Goal: Task Accomplishment & Management: Manage account settings

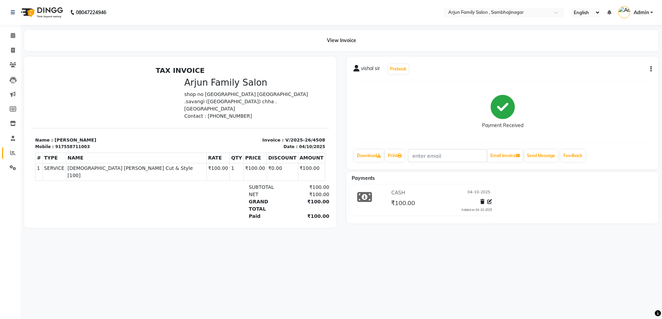
click at [14, 157] on link "Reports" at bounding box center [10, 152] width 17 height 11
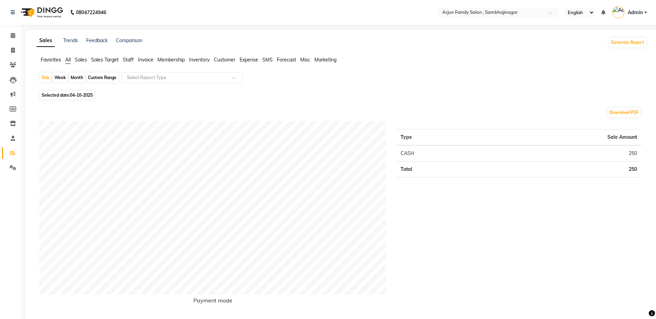
drag, startPoint x: 15, startPoint y: 152, endPoint x: 136, endPoint y: 37, distance: 167.1
click at [136, 37] on div "Comparison" at bounding box center [129, 42] width 27 height 11
click at [136, 41] on link "Comparison" at bounding box center [129, 40] width 27 height 6
select select "single_date"
select select "single_date_dash"
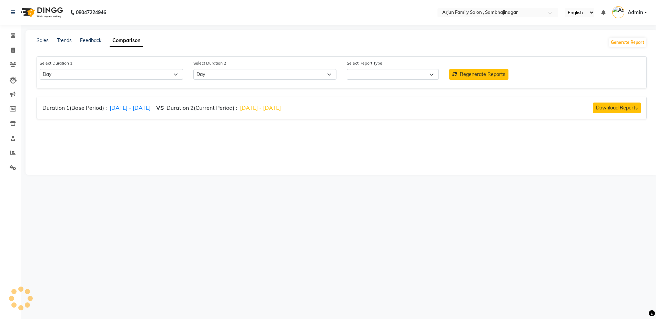
select select "comparison_report"
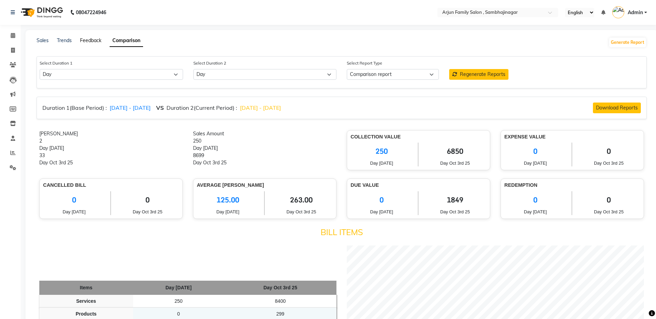
click at [95, 41] on link "Feedback" at bounding box center [90, 40] width 21 height 6
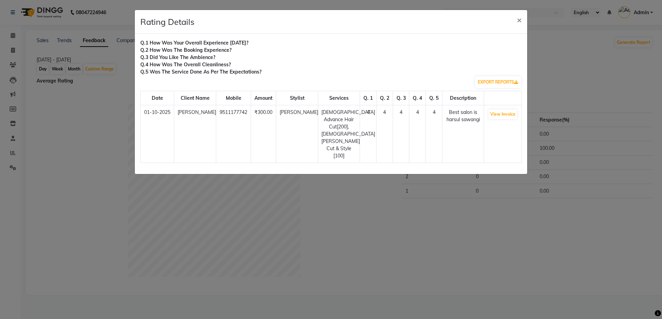
click at [310, 173] on ngb-modal-window "Rating Details × Q.1 How was your overall experience [DATE]? Q.2 How was the bo…" at bounding box center [331, 159] width 662 height 319
click at [507, 115] on button "View Invoice" at bounding box center [503, 114] width 29 height 10
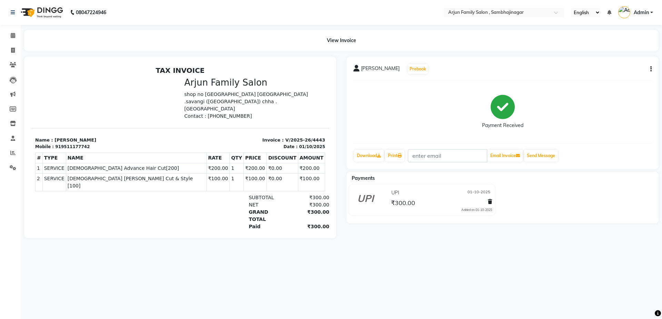
click at [651, 69] on icon "button" at bounding box center [651, 69] width 1 height 0
click at [618, 79] on div "Edit Invoice" at bounding box center [616, 77] width 47 height 9
select select "service"
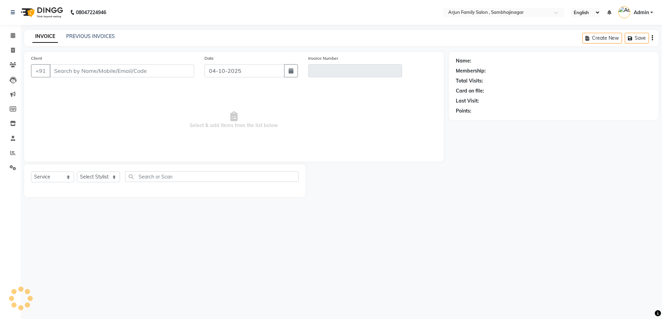
type input "9511177742"
type input "V/2025-26/4443"
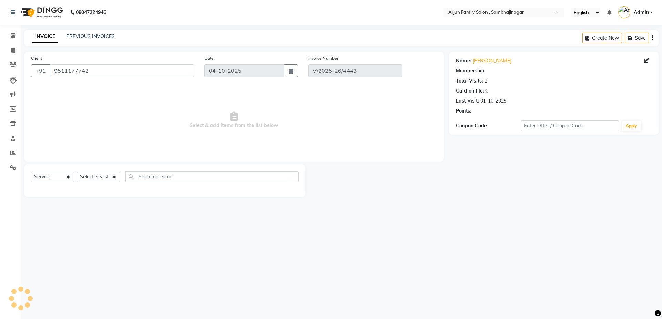
type input "01-10-2025"
select select "select"
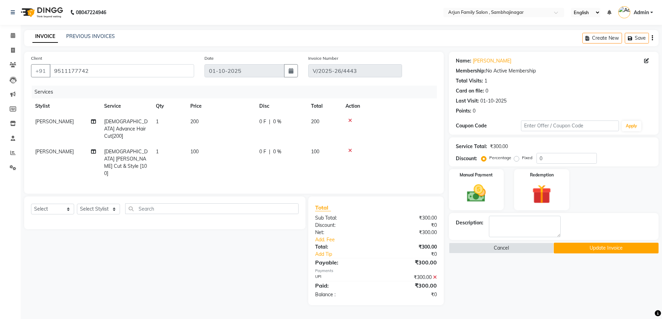
click at [47, 148] on span "[PERSON_NAME]" at bounding box center [54, 151] width 39 height 6
select select "54803"
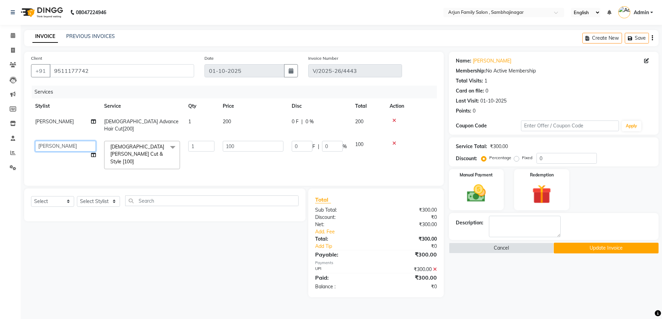
click at [77, 141] on select "arjun [PERSON_NAME] [PERSON_NAME] [PERSON_NAME] [PERSON_NAME]" at bounding box center [65, 146] width 61 height 11
select select "62015"
click at [43, 117] on td "[PERSON_NAME]" at bounding box center [65, 125] width 69 height 23
select select "54803"
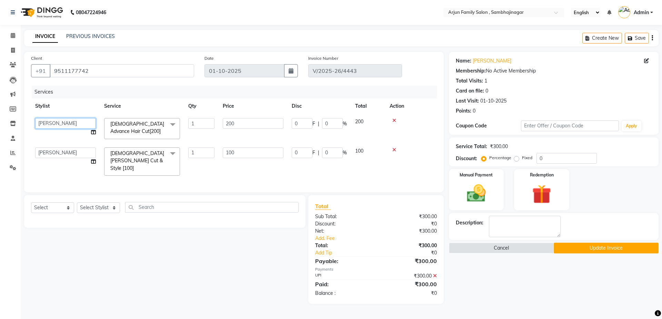
click at [44, 119] on select "arjun [PERSON_NAME] [PERSON_NAME] [PERSON_NAME] [PERSON_NAME]" at bounding box center [65, 123] width 61 height 11
select select "62015"
click at [604, 251] on button "Update Invoice" at bounding box center [606, 247] width 105 height 11
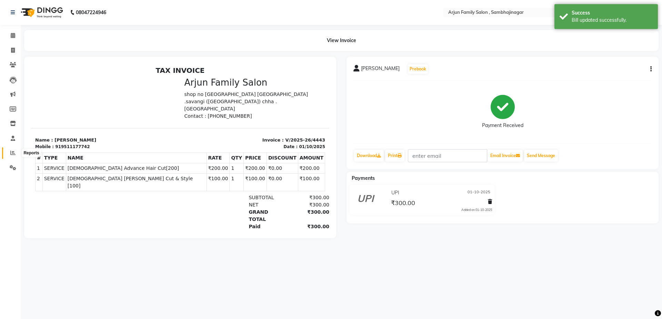
click at [14, 149] on span at bounding box center [13, 153] width 12 height 8
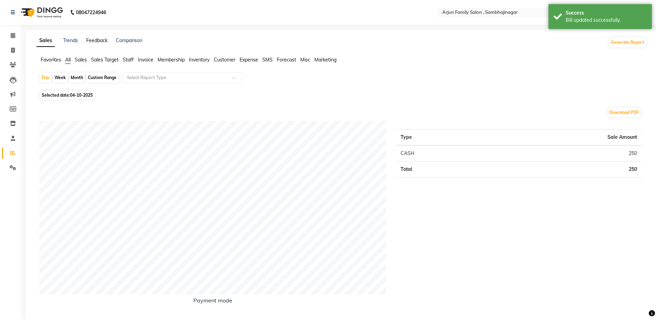
click at [99, 39] on link "Feedback" at bounding box center [96, 40] width 21 height 6
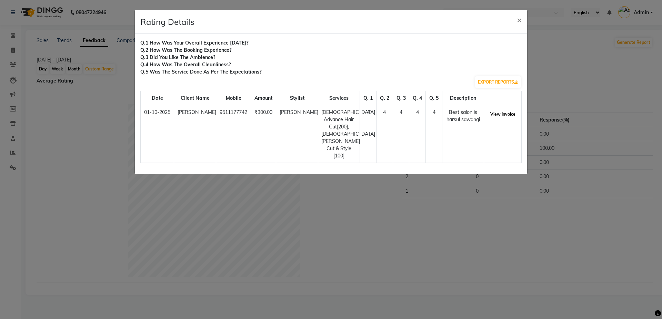
click at [493, 115] on button "View Invoice" at bounding box center [503, 114] width 29 height 10
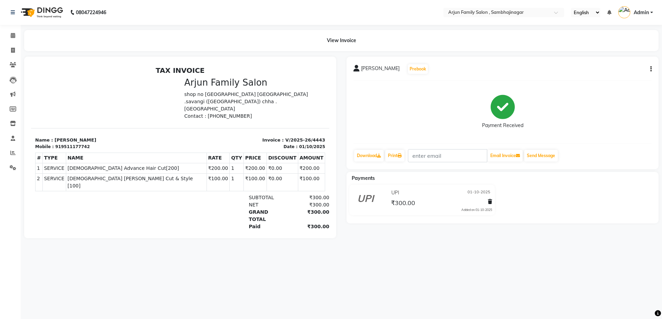
click at [648, 67] on button "button" at bounding box center [650, 69] width 4 height 7
click at [608, 73] on div "Edit Invoice" at bounding box center [616, 77] width 47 height 9
select select "service"
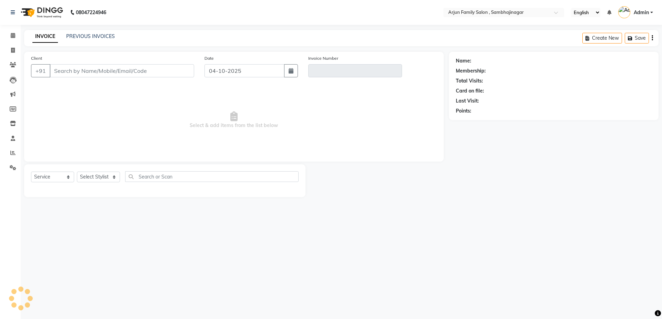
type input "9511177742"
type input "V/2025-26/4443"
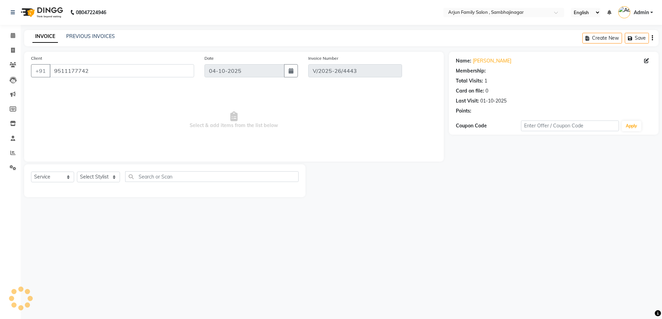
type input "01-10-2025"
select select "select"
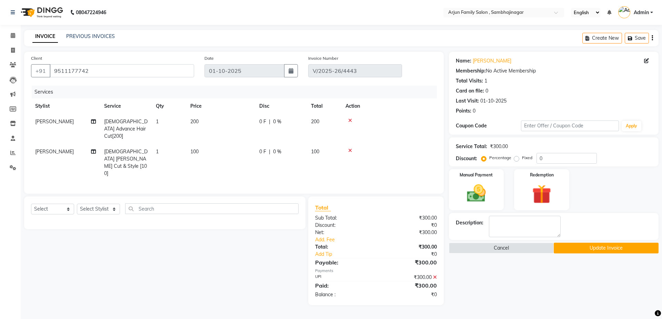
click at [41, 118] on td "[PERSON_NAME]" at bounding box center [65, 129] width 69 height 30
select select "62015"
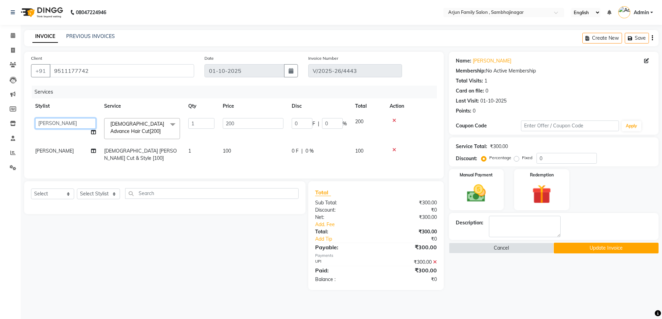
click at [54, 119] on select "arjun [PERSON_NAME] [PERSON_NAME] [PERSON_NAME] [PERSON_NAME]" at bounding box center [65, 123] width 61 height 11
select select "54803"
click at [50, 152] on td "[PERSON_NAME]" at bounding box center [65, 154] width 69 height 23
select select "62015"
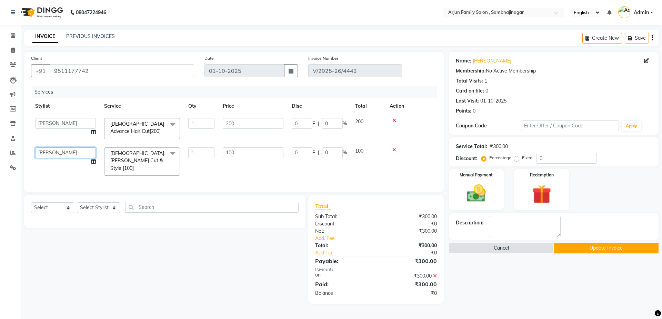
click at [50, 151] on select "arjun [PERSON_NAME] [PERSON_NAME] [PERSON_NAME] [PERSON_NAME]" at bounding box center [65, 152] width 61 height 11
select select "54803"
drag, startPoint x: 605, startPoint y: 250, endPoint x: 582, endPoint y: 246, distance: 23.0
click at [601, 247] on button "Update Invoice" at bounding box center [606, 247] width 105 height 11
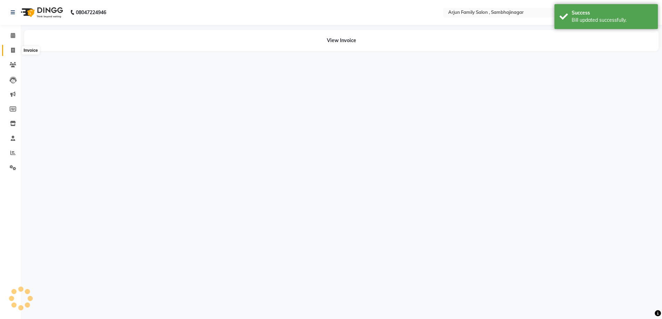
click at [10, 47] on span at bounding box center [13, 51] width 12 height 8
select select "service"
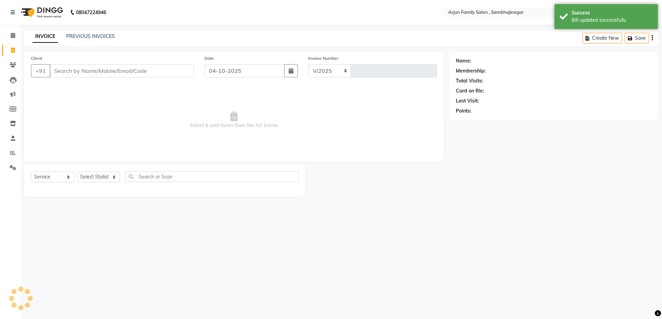
select select "6947"
type input "4509"
